Goal: Find contact information: Find contact information

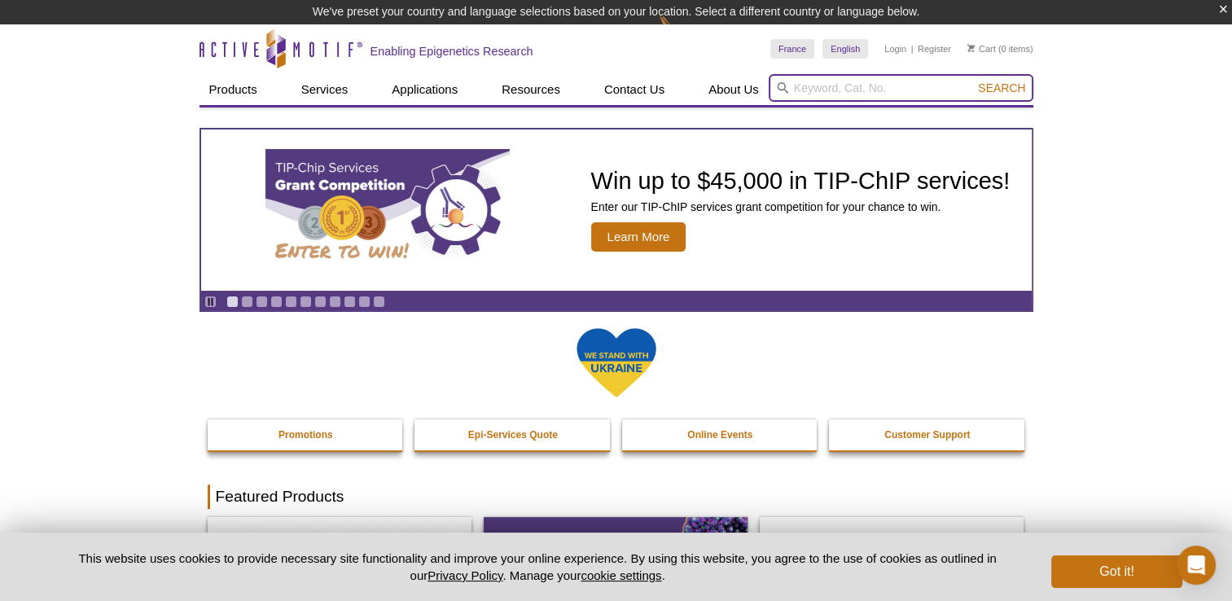
click at [873, 85] on input "search" at bounding box center [901, 88] width 265 height 28
paste input "61233"
type input "61233"
click at [973, 81] on button "Search" at bounding box center [1001, 88] width 57 height 15
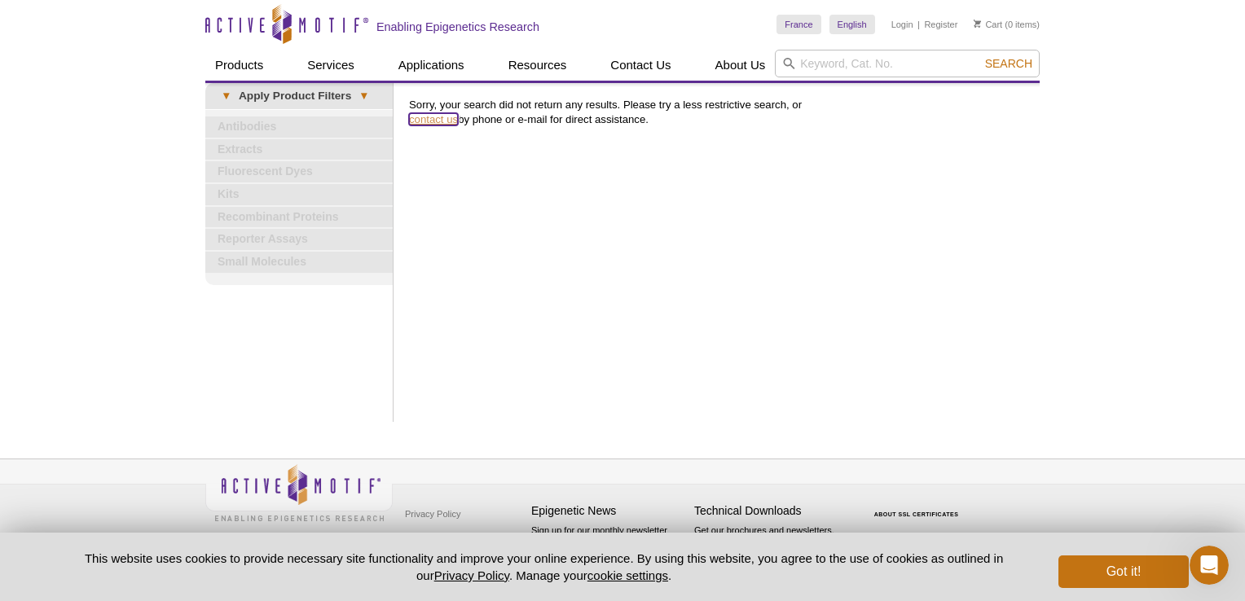
click at [430, 121] on link "contact us" at bounding box center [433, 119] width 49 height 12
click at [819, 53] on input "search" at bounding box center [907, 64] width 265 height 28
paste input "61233"
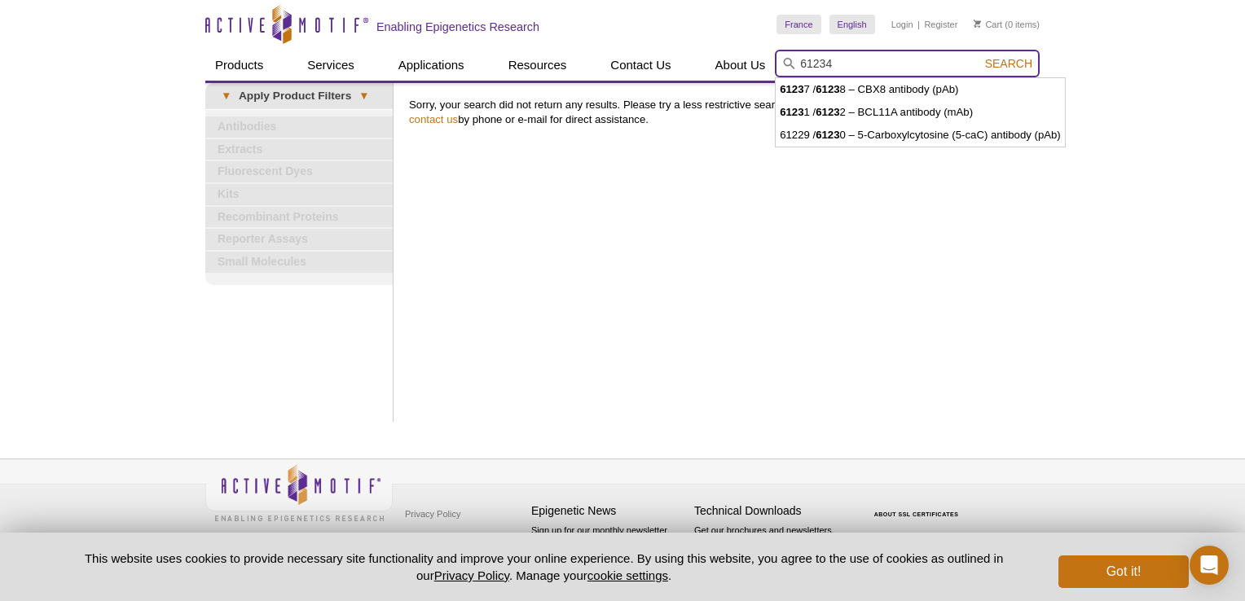
type input "61234"
click at [980, 56] on button "Search" at bounding box center [1008, 63] width 57 height 15
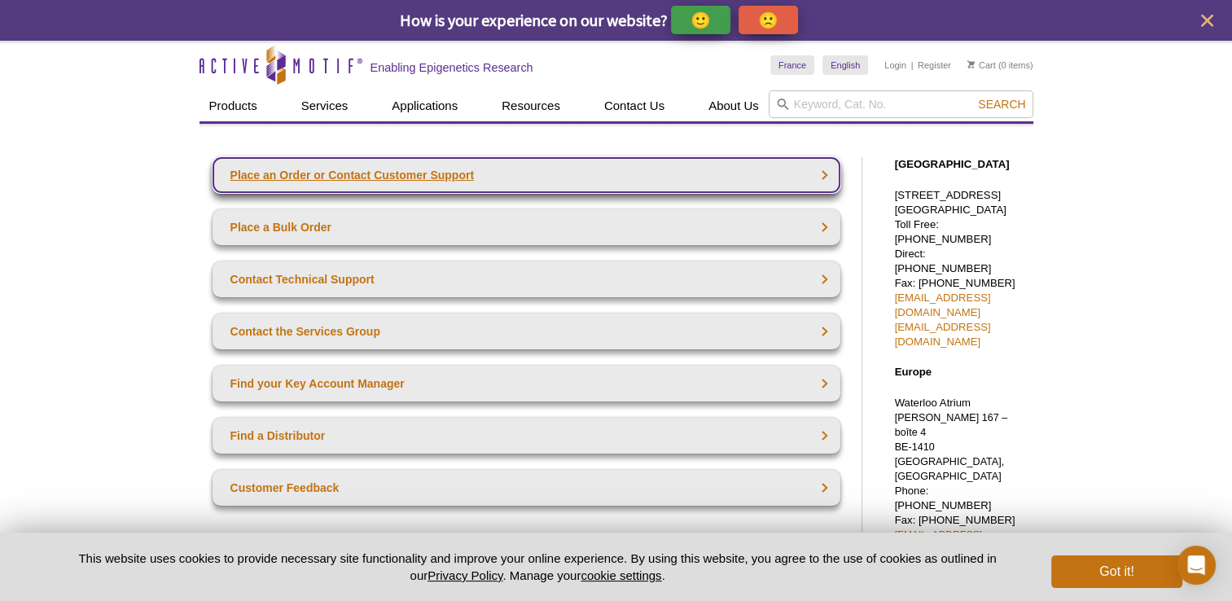
click at [314, 176] on link "Place an Order or Contact Customer Support" at bounding box center [527, 175] width 628 height 36
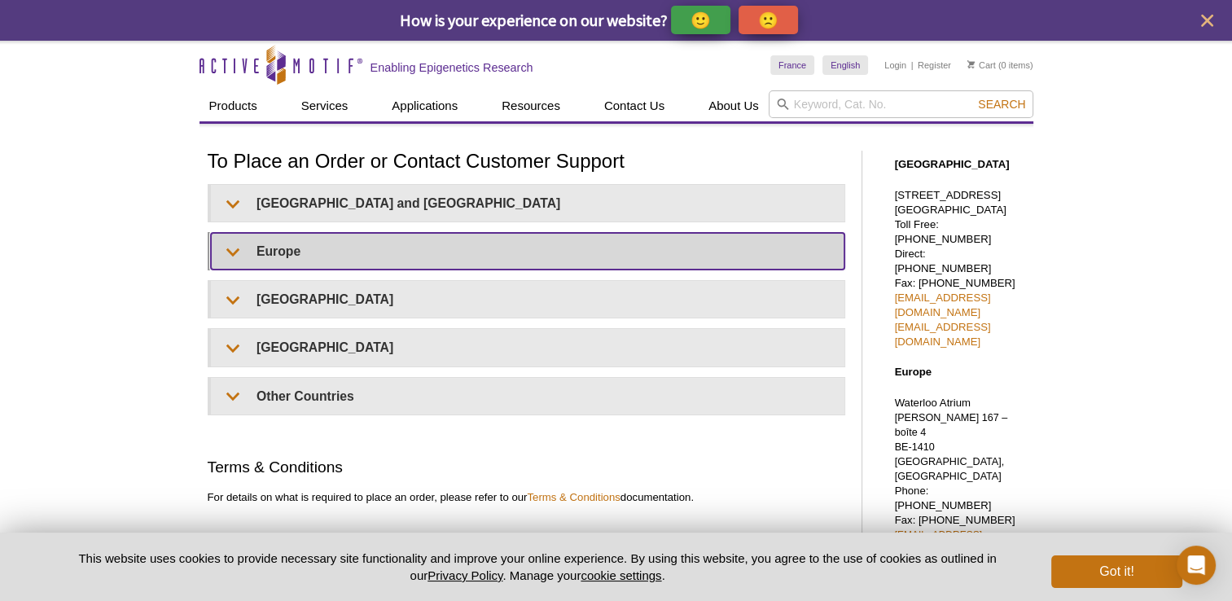
click at [286, 260] on summary "Europe" at bounding box center [528, 251] width 634 height 37
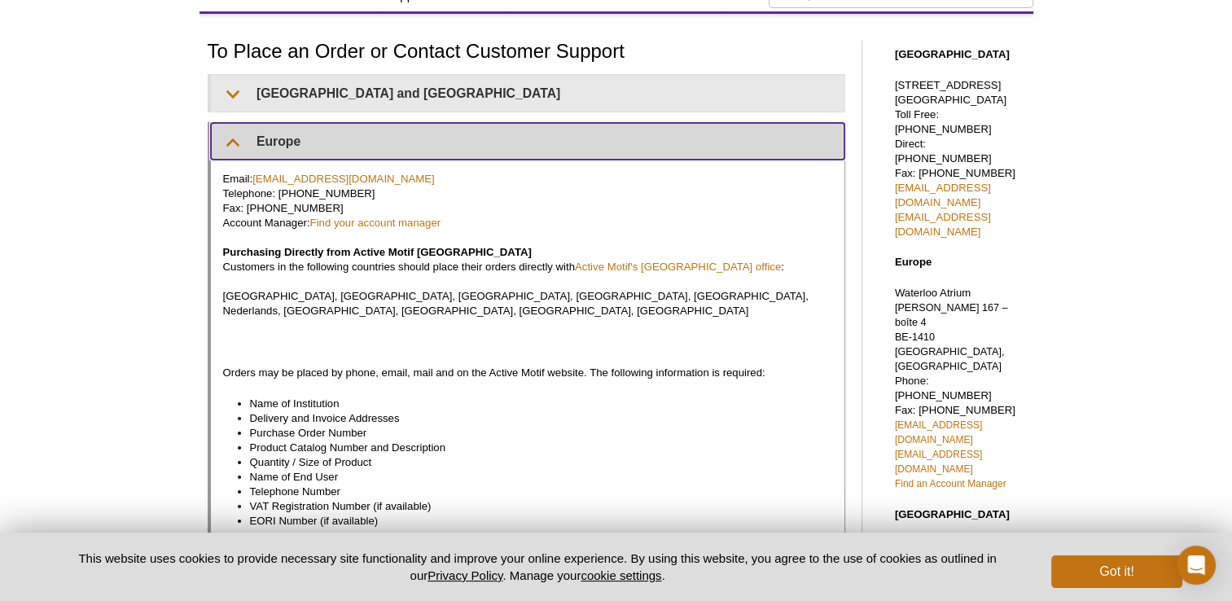
scroll to position [81, 0]
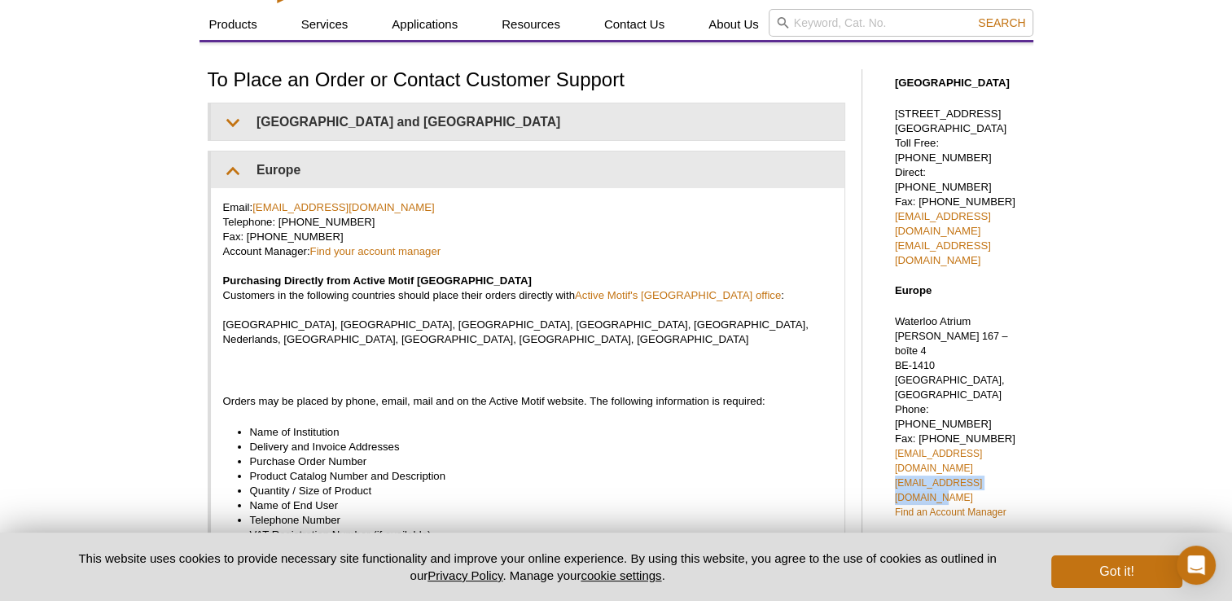
drag, startPoint x: 1026, startPoint y: 365, endPoint x: 886, endPoint y: 361, distance: 140.2
click at [886, 361] on div "[GEOGRAPHIC_DATA] [STREET_ADDRESS] Toll Free: [PHONE_NUMBER] Direct: [PHONE_NUM…" at bounding box center [956, 512] width 155 height 907
copy link "[EMAIL_ADDRESS][DOMAIN_NAME]"
click at [1057, 337] on div "Active Motif Logo Enabling Epigenetics Research 0 Search Skip to content Active…" at bounding box center [616, 552] width 1232 height 1187
drag, startPoint x: 1040, startPoint y: 354, endPoint x: 886, endPoint y: 354, distance: 154.0
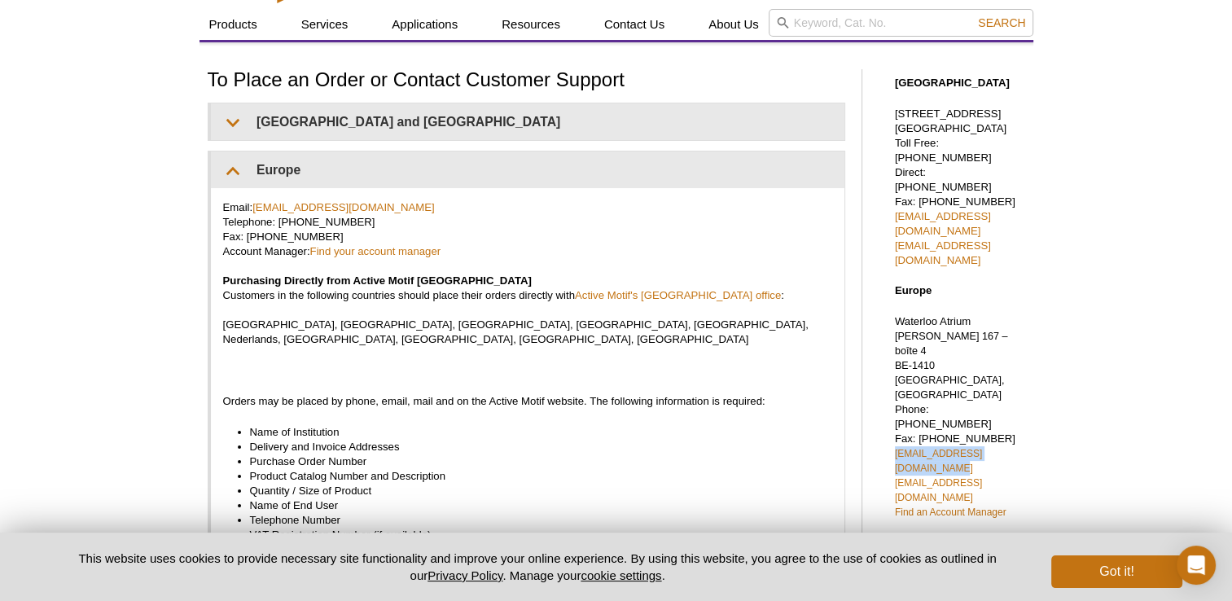
click at [886, 354] on div "Active Motif Logo Enabling Epigenetics Research 0 Search Skip to content Active…" at bounding box center [616, 552] width 1232 height 1187
copy link "[EMAIL_ADDRESS][DOMAIN_NAME]"
